Goal: Information Seeking & Learning: Check status

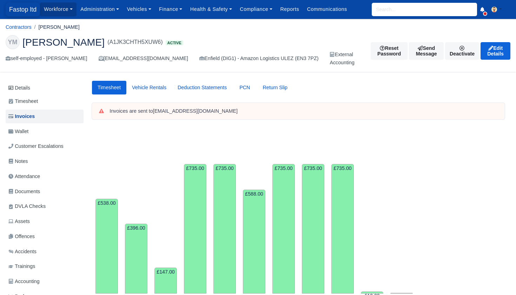
click at [17, 11] on span "Fastop ltd" at bounding box center [23, 9] width 34 height 14
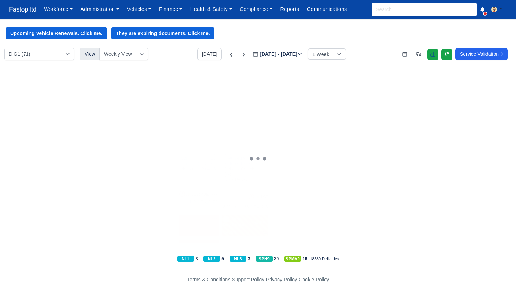
click at [430, 54] on icon at bounding box center [433, 54] width 6 height 6
click at [392, 9] on input "search" at bounding box center [424, 9] width 105 height 13
type input "sze"
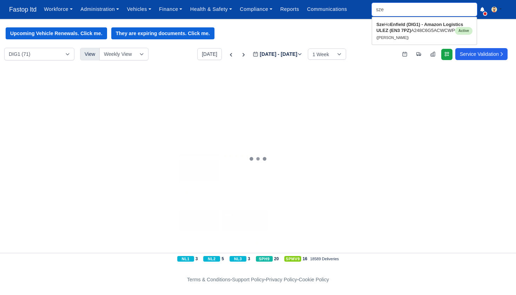
type input "sze Ho"
type input "she"
drag, startPoint x: 392, startPoint y: 9, endPoint x: 410, endPoint y: 26, distance: 25.1
click at [410, 26] on strong "Enfield (DIG1) - Amazon Logistics ULEZ (EN3 7PZ)" at bounding box center [420, 27] width 87 height 11
type input "Sze Ho"
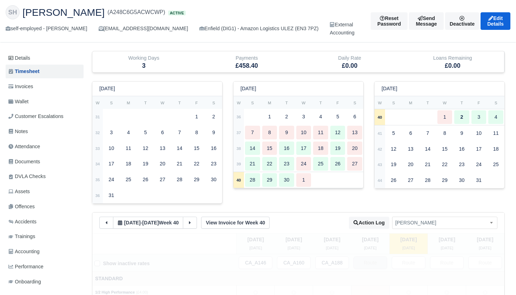
scroll to position [28, 0]
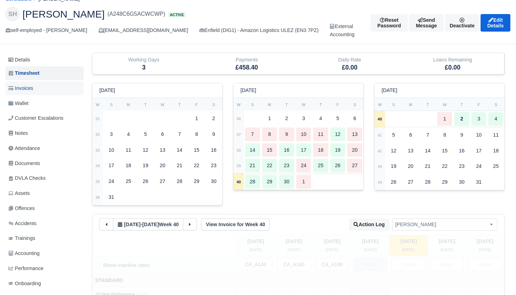
click at [28, 88] on span "Invoices" at bounding box center [20, 88] width 25 height 8
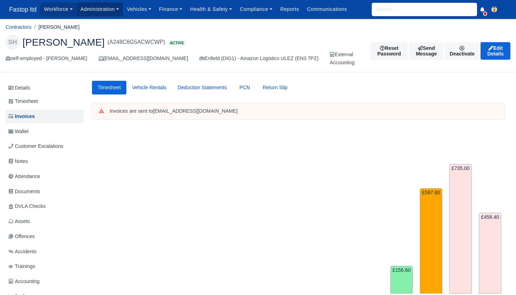
click at [104, 13] on link "Administration" at bounding box center [100, 9] width 46 height 14
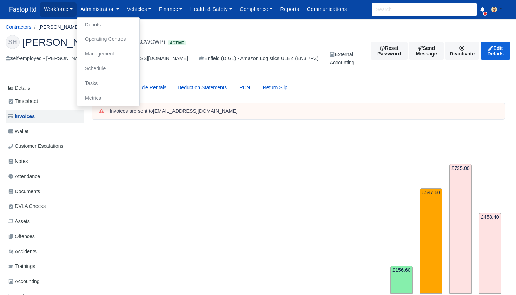
click at [103, 52] on link "Management" at bounding box center [108, 54] width 57 height 15
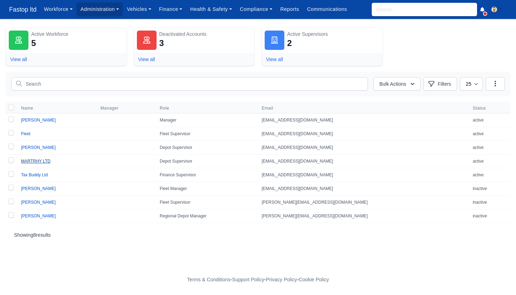
scroll to position [0, 0]
click at [40, 161] on link "MARTRHY LTD" at bounding box center [36, 161] width 30 height 5
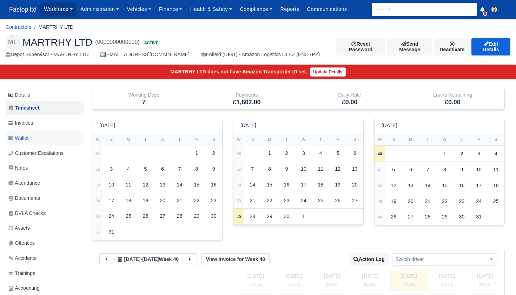
click at [27, 135] on span "Wallet" at bounding box center [18, 138] width 20 height 8
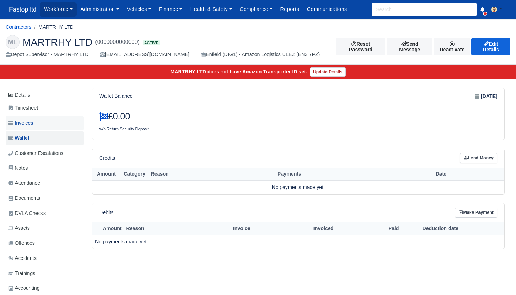
click at [31, 122] on span "Invoices" at bounding box center [20, 123] width 25 height 8
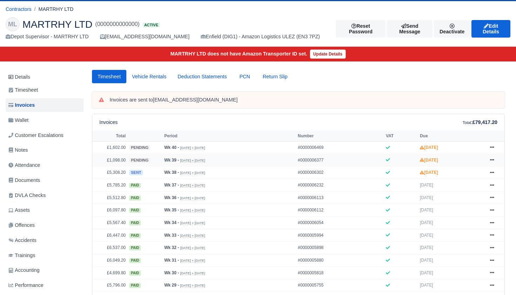
scroll to position [18, 0]
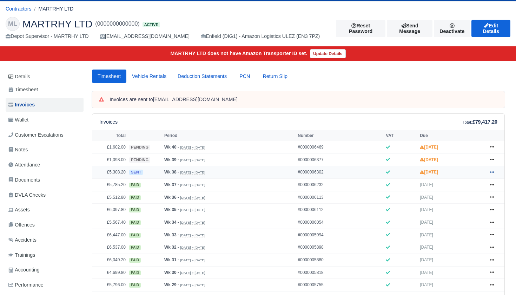
click at [493, 174] on icon at bounding box center [492, 172] width 4 height 4
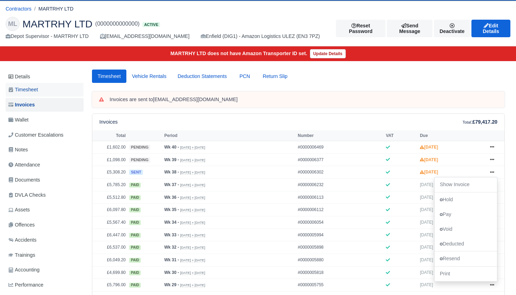
click at [31, 88] on span "Timesheet" at bounding box center [23, 90] width 30 height 8
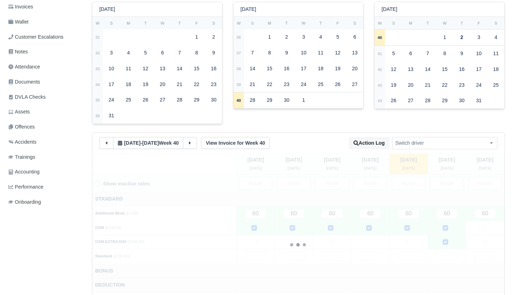
scroll to position [143, 0]
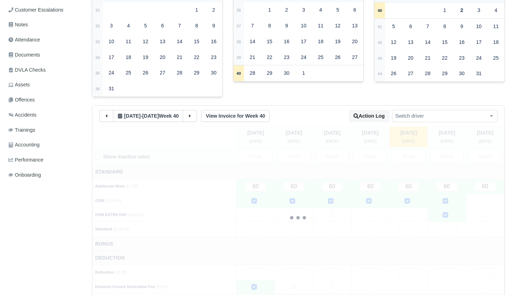
click at [107, 113] on icon at bounding box center [106, 115] width 5 height 5
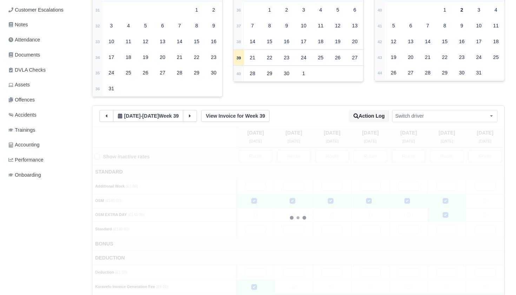
click at [108, 113] on icon at bounding box center [106, 115] width 5 height 5
type input "65"
type input "4"
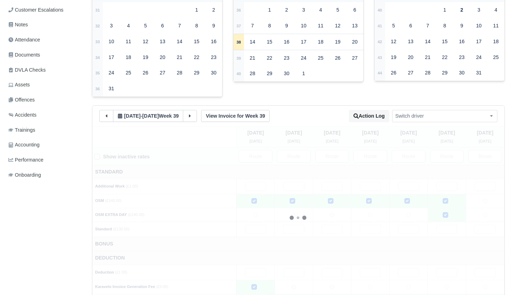
type input "4"
type input "3"
type input "80"
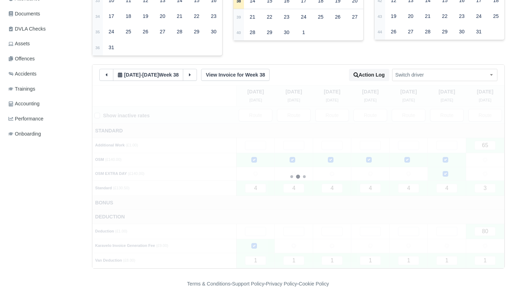
scroll to position [184, 0]
click at [452, 186] on input "4" at bounding box center [447, 188] width 21 height 9
type input "3"
click at [412, 204] on td "Bonus" at bounding box center [298, 204] width 412 height 14
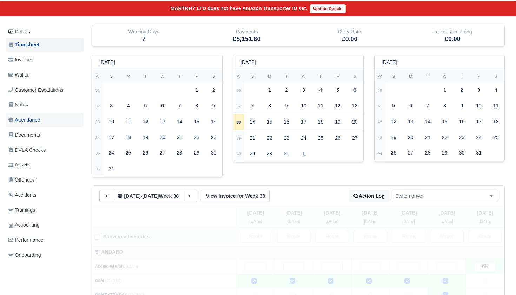
scroll to position [58, 0]
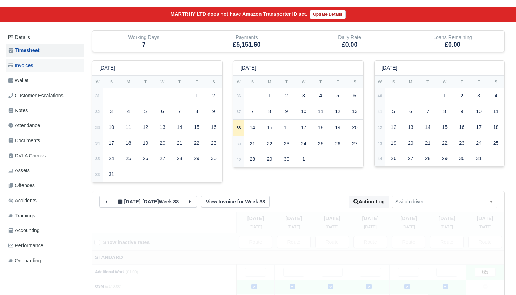
click at [30, 68] on span "Invoices" at bounding box center [20, 65] width 25 height 8
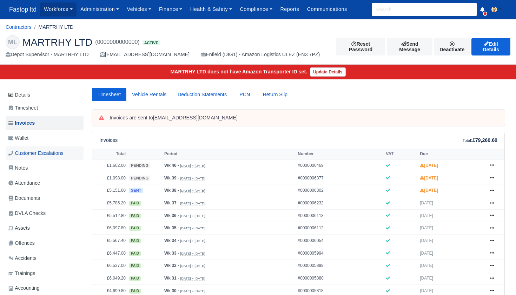
scroll to position [2, 0]
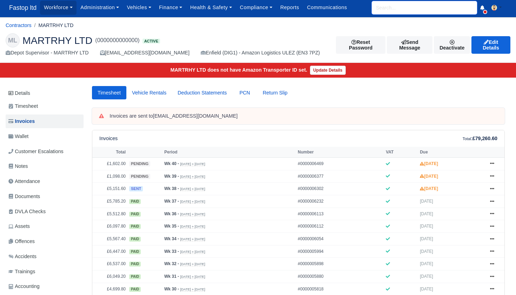
click at [378, 9] on input "search" at bounding box center [424, 7] width 105 height 13
type input "sze"
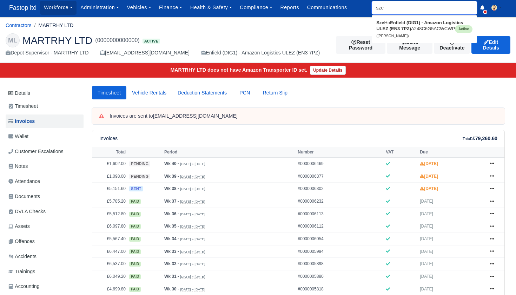
type input "[PERSON_NAME]"
type input "she"
drag, startPoint x: 386, startPoint y: 20, endPoint x: 399, endPoint y: 30, distance: 16.4
click at [399, 30] on strong "Enfield (DIG1) - Amazon Logistics ULEZ (EN3 7PZ)" at bounding box center [420, 25] width 87 height 11
type input "[PERSON_NAME]"
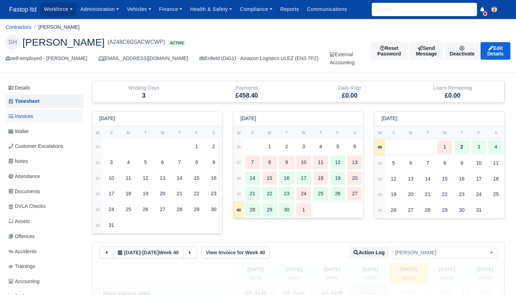
scroll to position [0, 0]
click at [28, 117] on span "Invoices" at bounding box center [20, 116] width 25 height 8
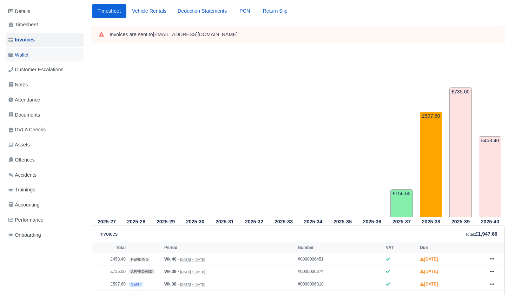
scroll to position [77, 0]
click at [27, 53] on span "Wallet" at bounding box center [18, 55] width 20 height 8
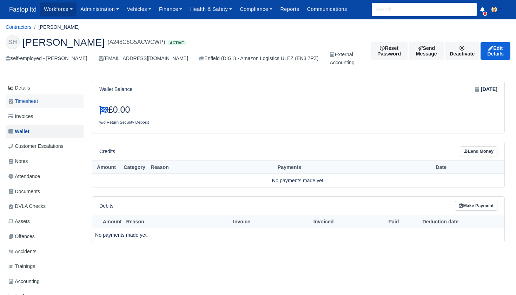
click at [29, 101] on span "Timesheet" at bounding box center [23, 101] width 30 height 8
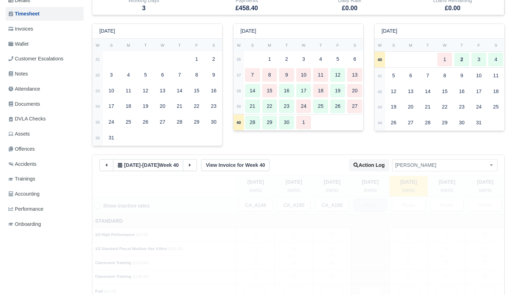
scroll to position [98, 0]
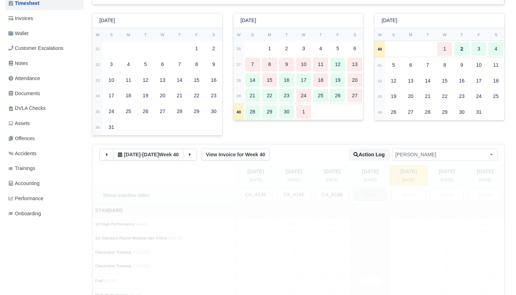
click at [107, 152] on icon at bounding box center [106, 154] width 5 height 5
click at [108, 152] on icon at bounding box center [106, 154] width 5 height 5
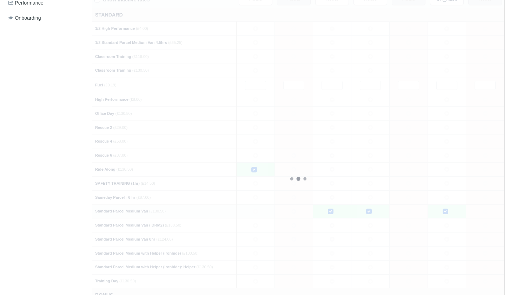
scroll to position [294, 0]
drag, startPoint x: 331, startPoint y: 161, endPoint x: 328, endPoint y: 167, distance: 6.8
click at [331, 167] on icon at bounding box center [332, 169] width 5 height 5
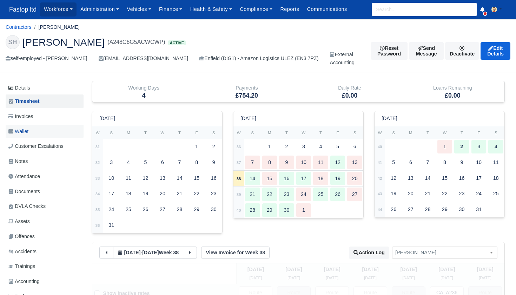
scroll to position [0, 0]
click at [29, 125] on link "Wallet" at bounding box center [45, 132] width 78 height 14
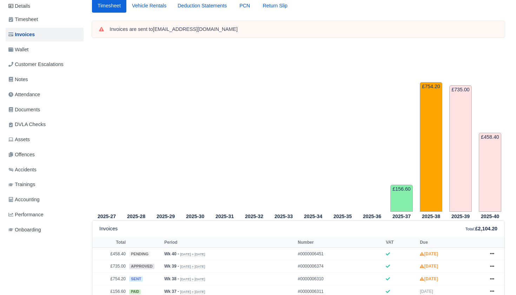
scroll to position [194, 0]
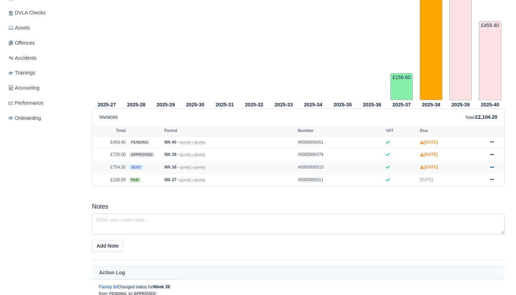
click at [490, 169] on icon at bounding box center [492, 167] width 4 height 4
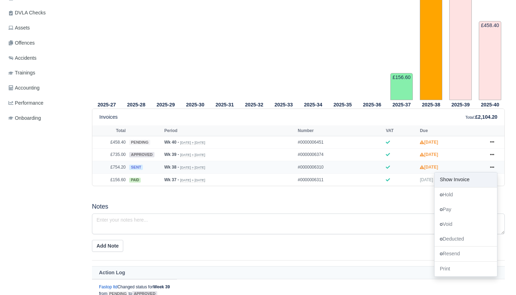
click at [458, 187] on link "Show Invoice" at bounding box center [466, 179] width 63 height 15
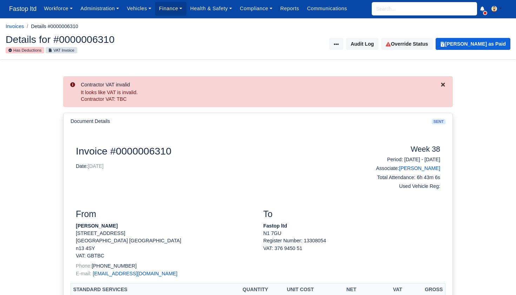
scroll to position [0, 0]
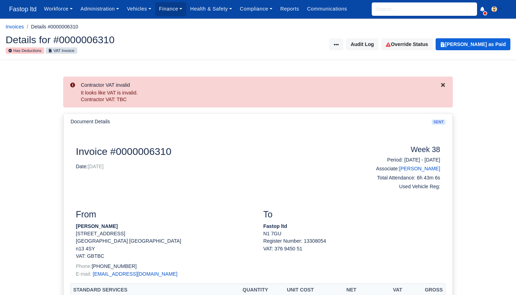
click at [443, 84] on icon "Close" at bounding box center [444, 85] width 4 height 4
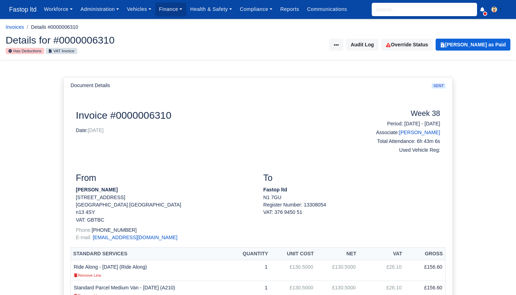
scroll to position [0, 0]
click at [182, 10] on link "Finance" at bounding box center [170, 9] width 31 height 14
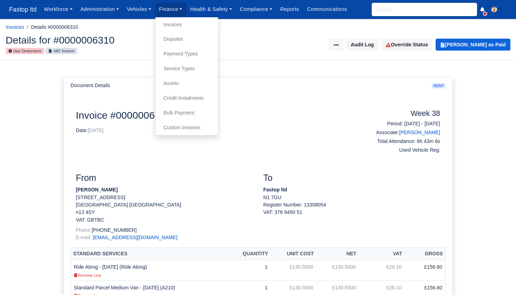
click at [177, 23] on link "Invoices" at bounding box center [186, 25] width 57 height 15
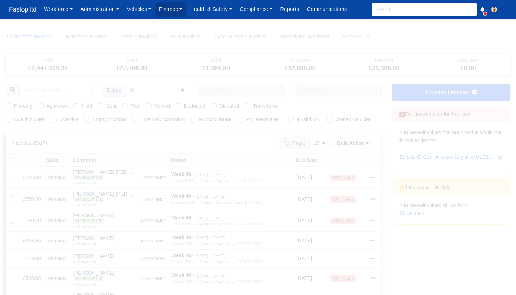
select select "25"
click at [14, 117] on label "Due this week" at bounding box center [29, 120] width 31 height 8
click at [9, 117] on input "Due this week" at bounding box center [9, 119] width 6 height 6
checkbox input "true"
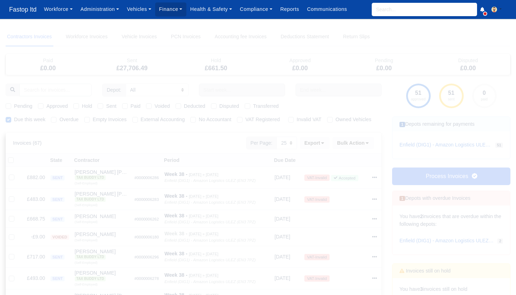
click at [4, 104] on div "Pending Approved Hold Sent Paid Voided Deducted Disputed Transferred" at bounding box center [193, 106] width 387 height 8
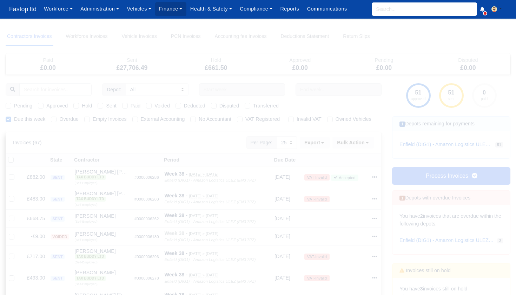
click at [14, 104] on label "Pending" at bounding box center [23, 106] width 18 height 8
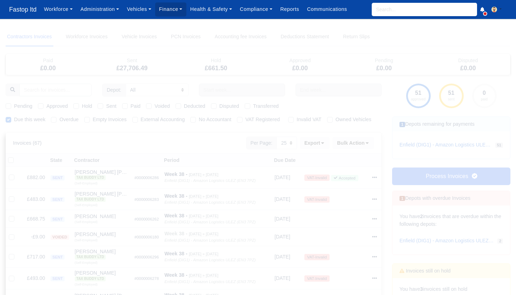
click at [6, 104] on input "Pending" at bounding box center [9, 105] width 6 height 6
checkbox input "true"
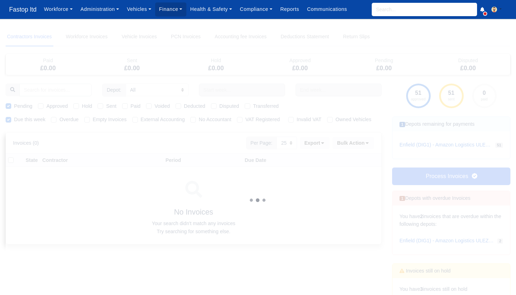
scroll to position [0, 0]
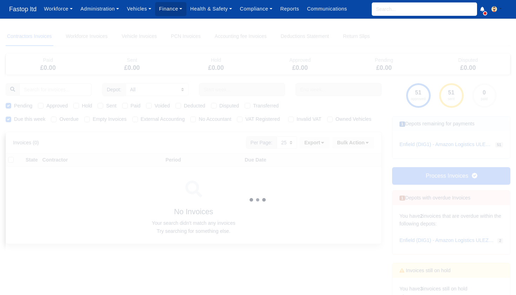
click at [46, 106] on label "Approved" at bounding box center [56, 106] width 21 height 8
click at [40, 106] on input "Approved" at bounding box center [41, 105] width 6 height 6
checkbox input "true"
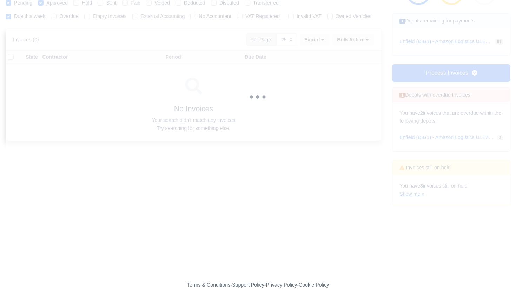
click at [414, 191] on link "Show me »" at bounding box center [412, 194] width 25 height 6
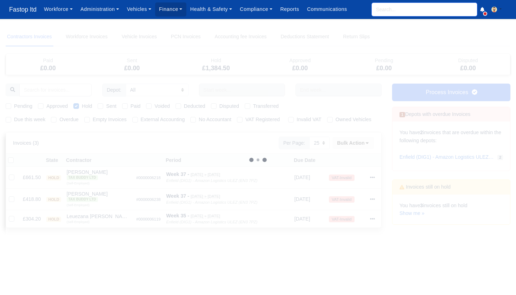
click at [387, 9] on input "search" at bounding box center [424, 9] width 105 height 13
type input "n"
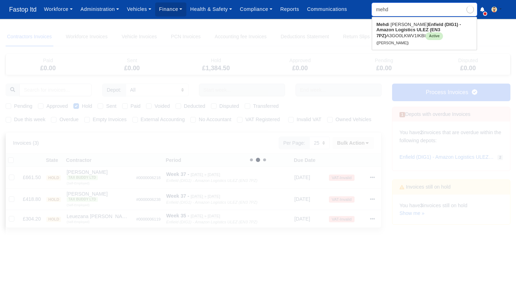
type input "mehdi"
type input "mehdi Hamza Malik"
click at [402, 29] on strong "Enfield (DIG1) - Amazon Logistics ULEZ (EN3 7PZ)" at bounding box center [422, 30] width 91 height 17
type input "Mehdi Hamza Malik"
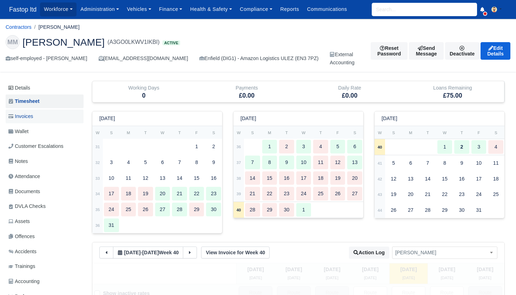
scroll to position [1, 0]
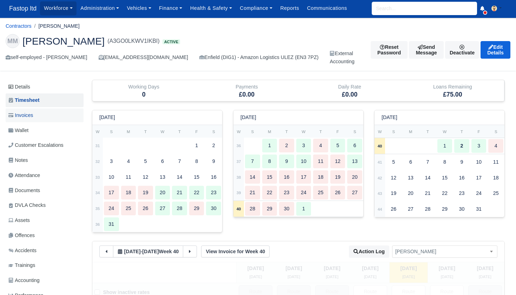
click at [31, 117] on span "Invoices" at bounding box center [20, 115] width 25 height 8
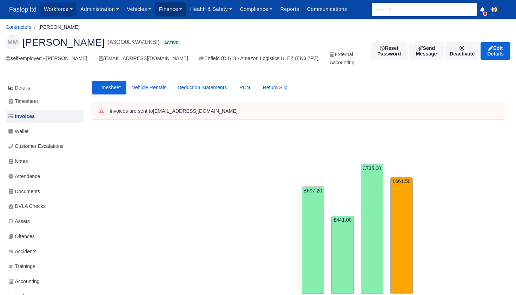
click at [171, 10] on link "Finance" at bounding box center [170, 9] width 31 height 14
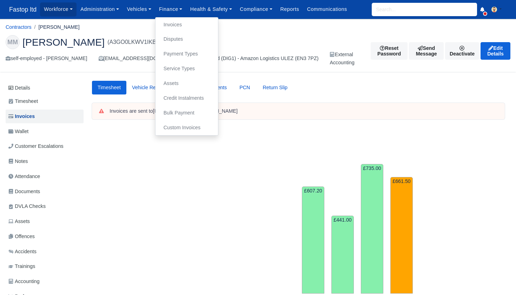
click at [173, 26] on link "Invoices" at bounding box center [186, 25] width 57 height 15
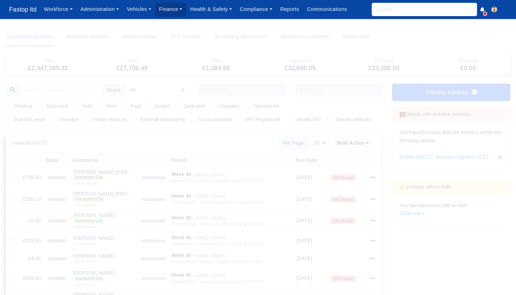
select select "25"
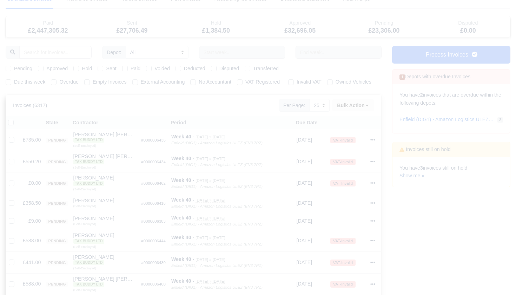
scroll to position [38, 0]
click at [410, 173] on link "Show me »" at bounding box center [412, 176] width 25 height 6
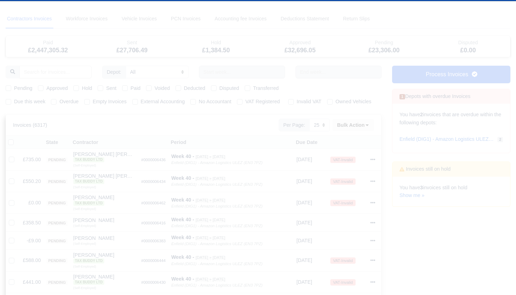
scroll to position [4, 0]
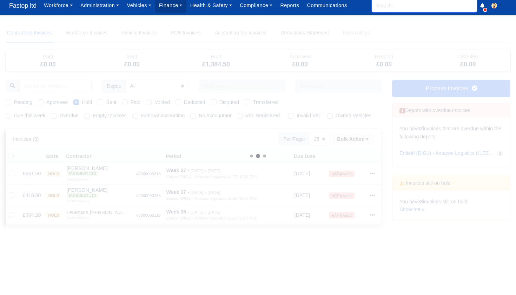
click at [398, 11] on input "search" at bounding box center [424, 5] width 105 height 13
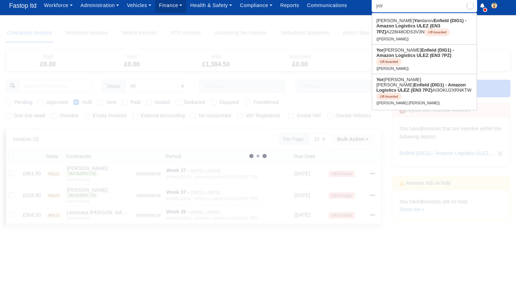
type input "yord"
type input "yordan Hristov Kenderov"
type input "yorda"
type input "yordan Hristov Kenderov"
type input "yordan"
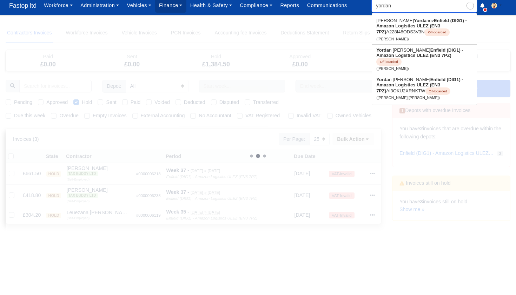
type input "yordan Hristov Kenderov"
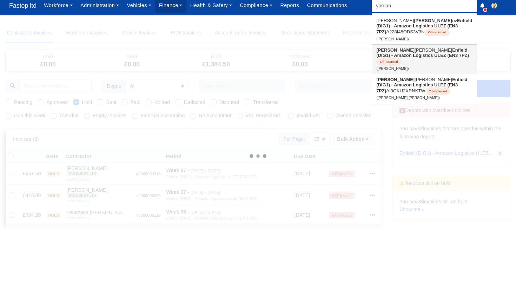
click at [414, 53] on link "Yordan Hristov Kenderov Enfield (DIG1) - Amazon Logistics ULEZ (EN3 7PZ) Off-bo…" at bounding box center [424, 59] width 105 height 29
type input "[PERSON_NAME]"
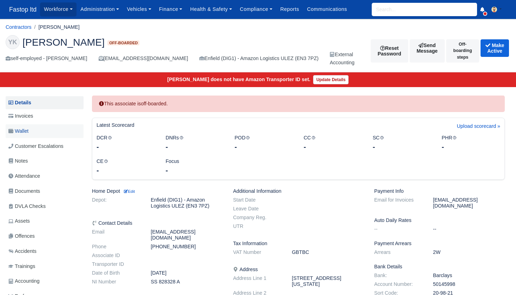
drag, startPoint x: 19, startPoint y: 128, endPoint x: 33, endPoint y: 128, distance: 13.7
click at [19, 128] on span "Wallet" at bounding box center [18, 131] width 20 height 8
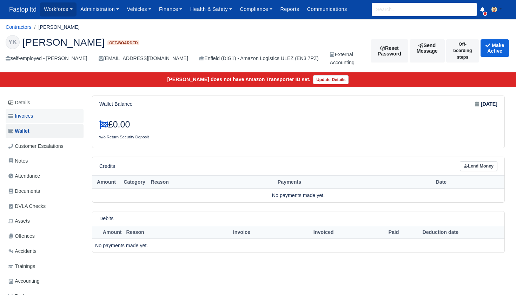
click at [31, 117] on span "Invoices" at bounding box center [20, 116] width 25 height 8
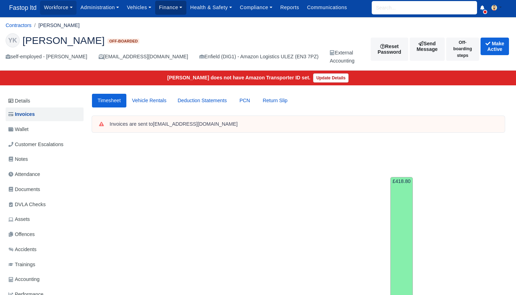
click at [172, 10] on link "Finance" at bounding box center [170, 8] width 31 height 14
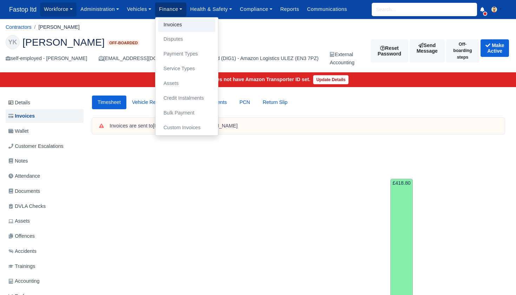
scroll to position [1, 0]
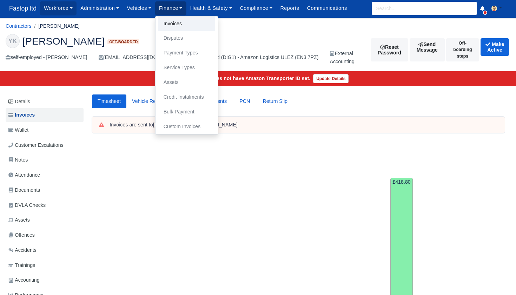
click at [176, 22] on link "Invoices" at bounding box center [186, 24] width 57 height 15
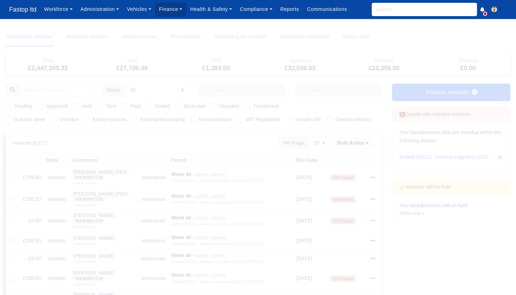
select select "25"
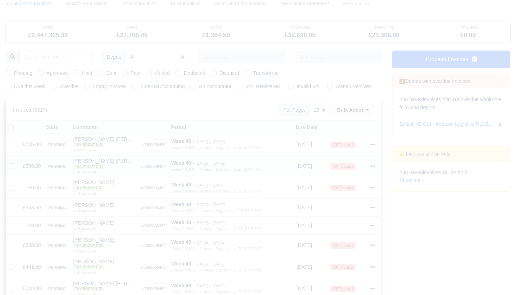
scroll to position [36, 0]
click at [411, 175] on link "Show me »" at bounding box center [412, 178] width 25 height 6
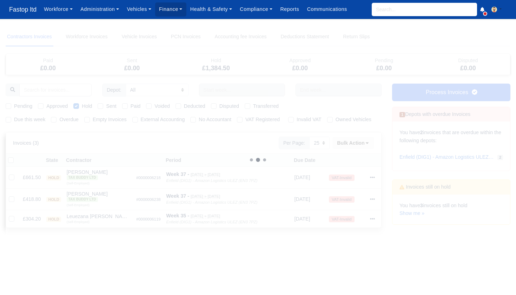
click at [394, 25] on body "Fastop ltd Workforce Manpower Expiring Documents Leave Requests Daily Attendanc…" at bounding box center [258, 147] width 516 height 295
click at [392, 13] on input "search" at bounding box center [424, 9] width 105 height 13
type input "leu"
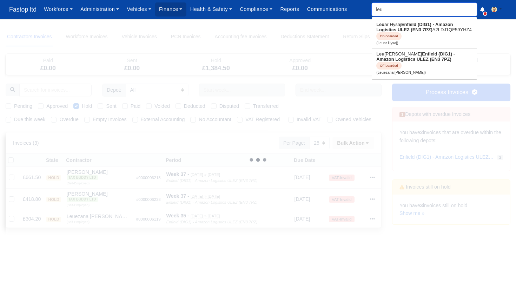
type input "leuar Hysaj"
click at [405, 53] on link "Leu ezana Haile Selassie Enfield (DIG1) - Amazon Logistics ULEZ (EN3 7PZ) Off-b…" at bounding box center [424, 62] width 105 height 29
type input "Leuezana [PERSON_NAME]"
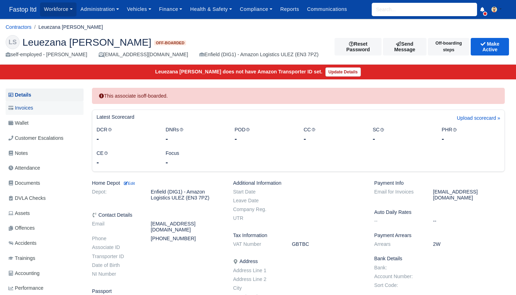
click at [31, 109] on span "Invoices" at bounding box center [20, 108] width 25 height 8
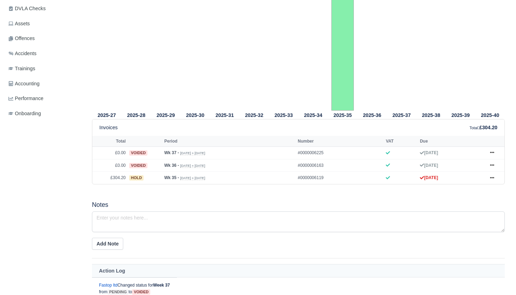
scroll to position [159, 0]
